Goal: Information Seeking & Learning: Learn about a topic

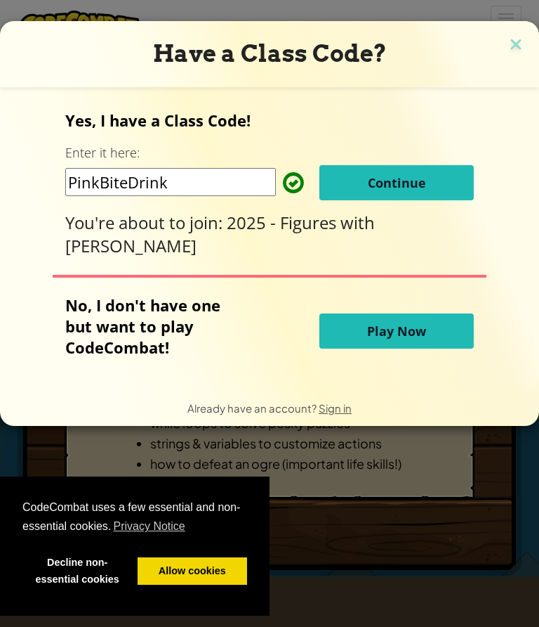
click at [421, 181] on span "Continue" at bounding box center [397, 182] width 58 height 17
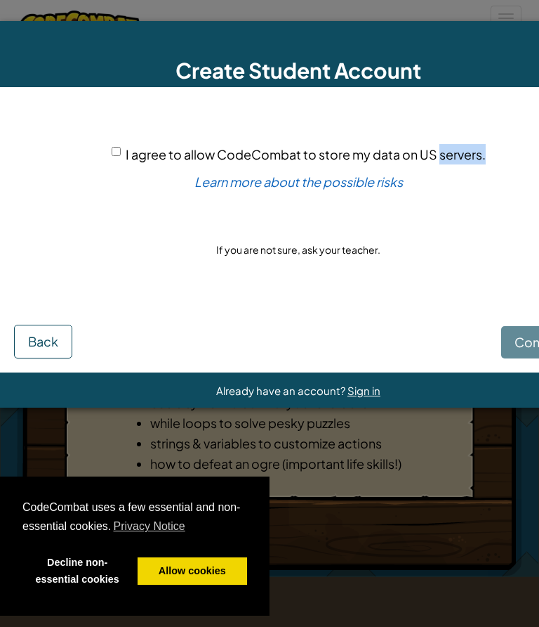
click at [112, 150] on input "I agree to allow CodeCombat to store my data on US servers." at bounding box center [116, 151] width 9 height 9
checkbox input "true"
click at [512, 342] on button "Continue" at bounding box center [542, 342] width 81 height 32
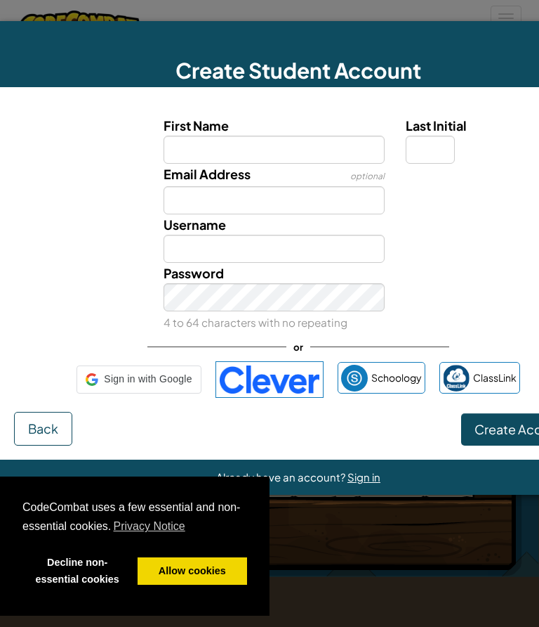
click at [513, 343] on div "First Name Last Initial Email Address optional Username Password 4 to 64 charac…" at bounding box center [298, 256] width 569 height 310
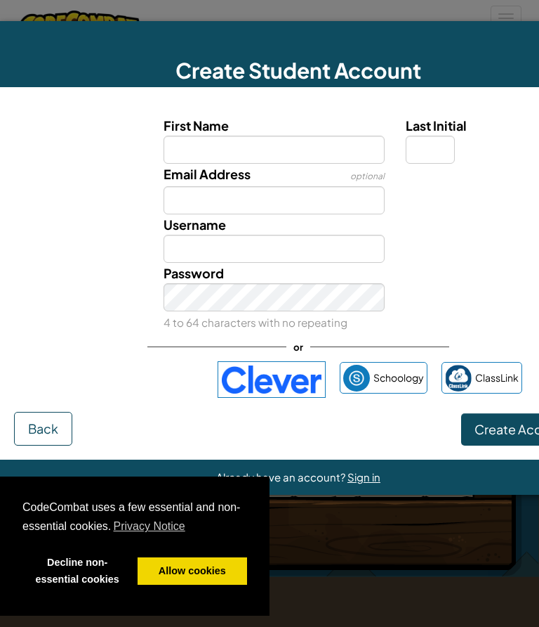
click at [148, 384] on div "Sign in with Google. Opens in new tab" at bounding box center [138, 379] width 129 height 31
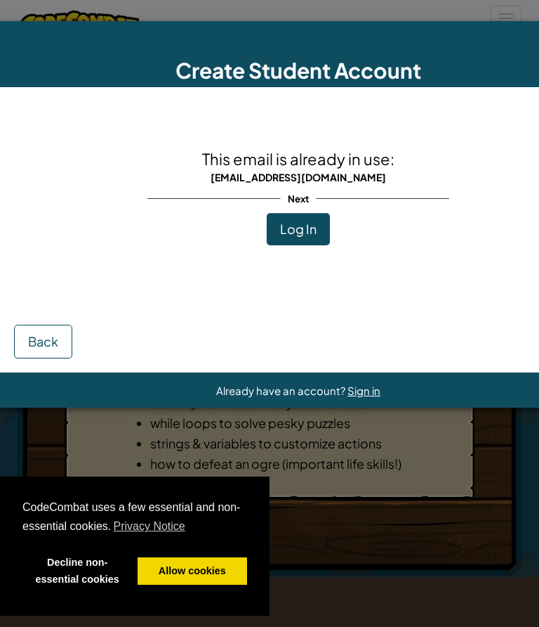
scroll to position [0, 58]
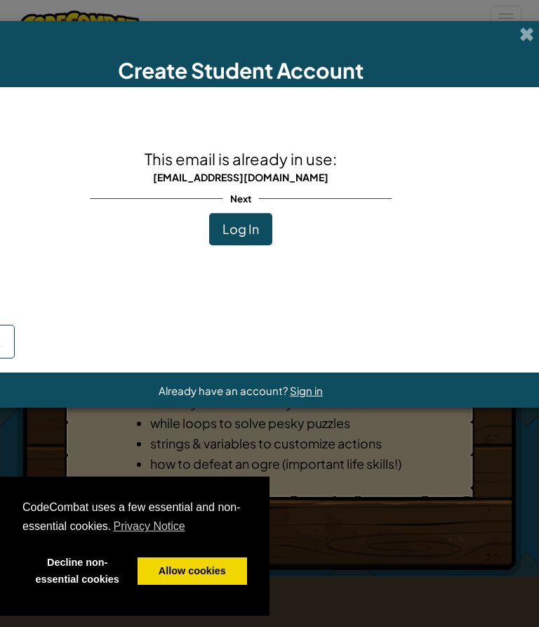
click at [249, 228] on span "Log In" at bounding box center [241, 229] width 37 height 16
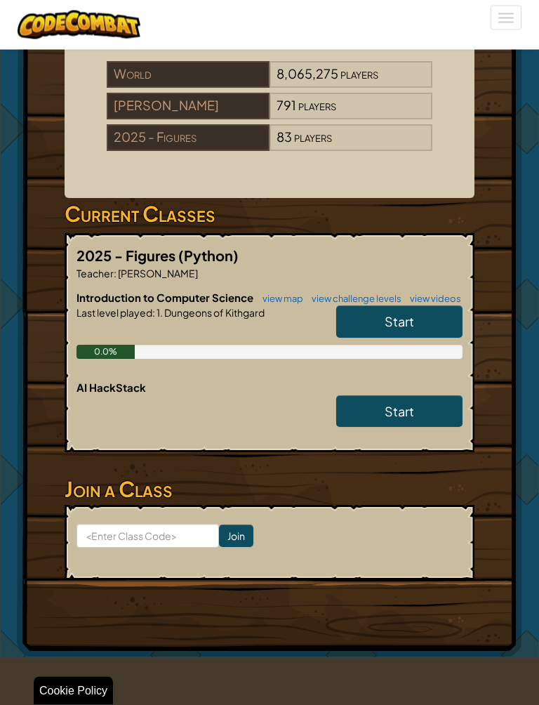
scroll to position [254, 0]
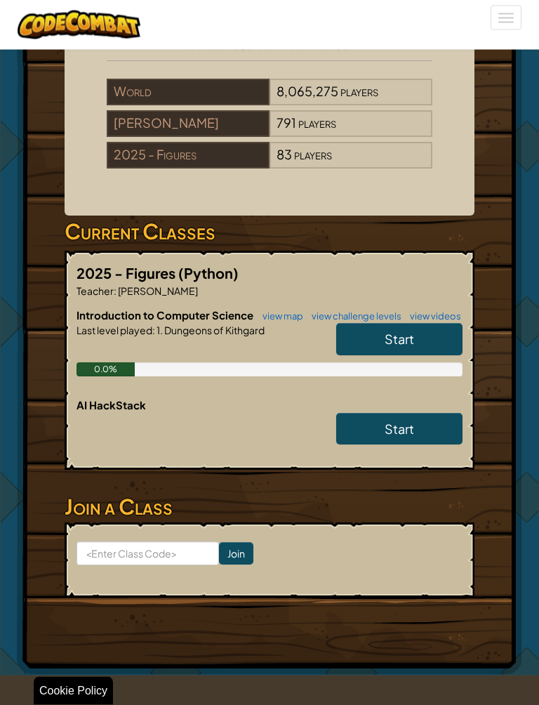
click at [89, 426] on div "AI HackStack Start" at bounding box center [270, 429] width 386 height 62
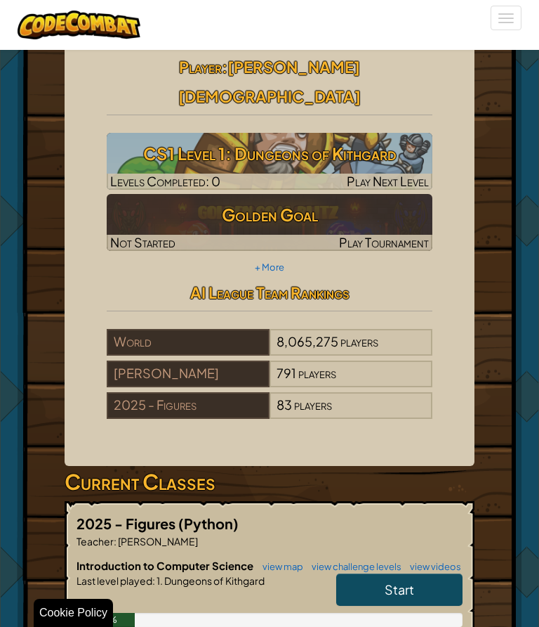
scroll to position [0, 0]
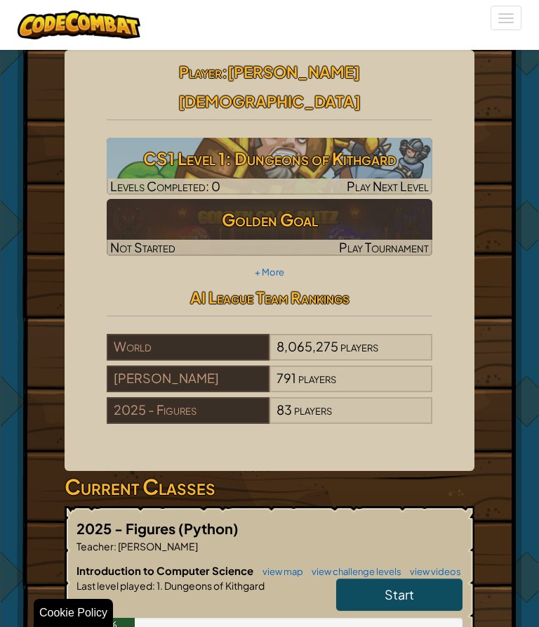
click at [410, 586] on span "Start" at bounding box center [400, 594] width 30 height 16
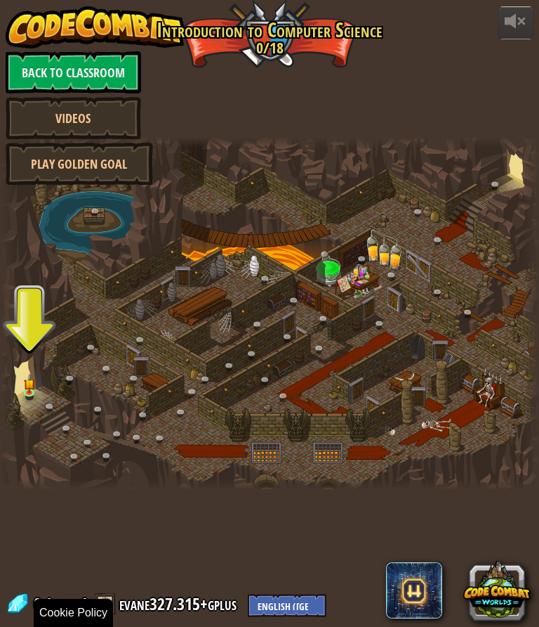
click at [25, 382] on img at bounding box center [29, 383] width 11 height 19
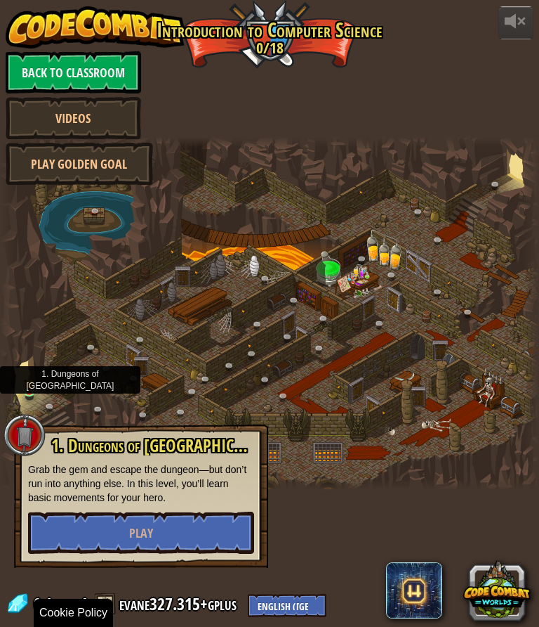
click at [136, 541] on button "Play" at bounding box center [141, 532] width 226 height 42
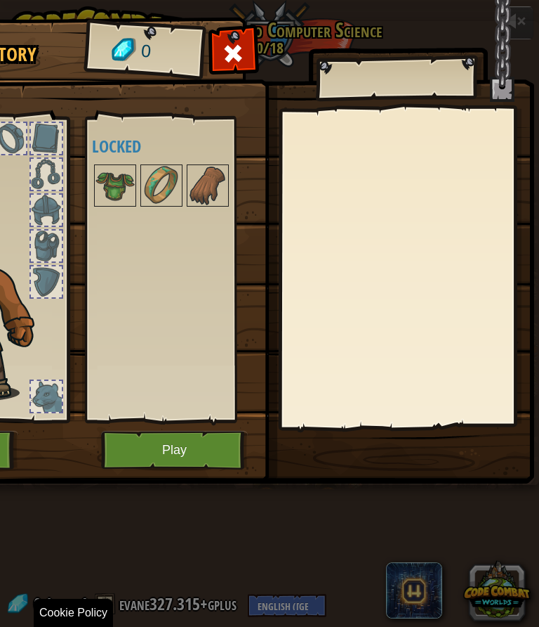
scroll to position [0, 175]
click at [178, 455] on button "Play" at bounding box center [174, 450] width 147 height 39
